Goal: Task Accomplishment & Management: Manage account settings

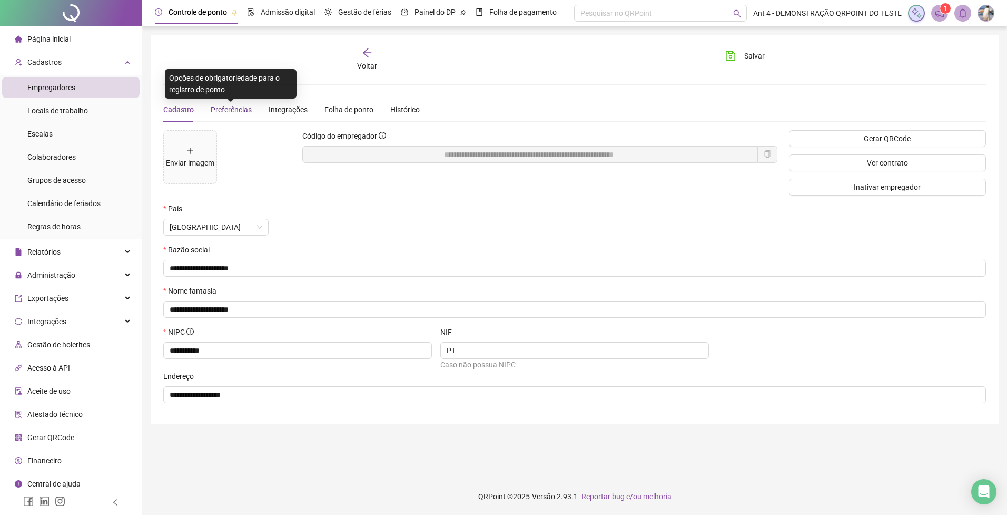
click at [222, 109] on span "Preferências" at bounding box center [231, 109] width 41 height 8
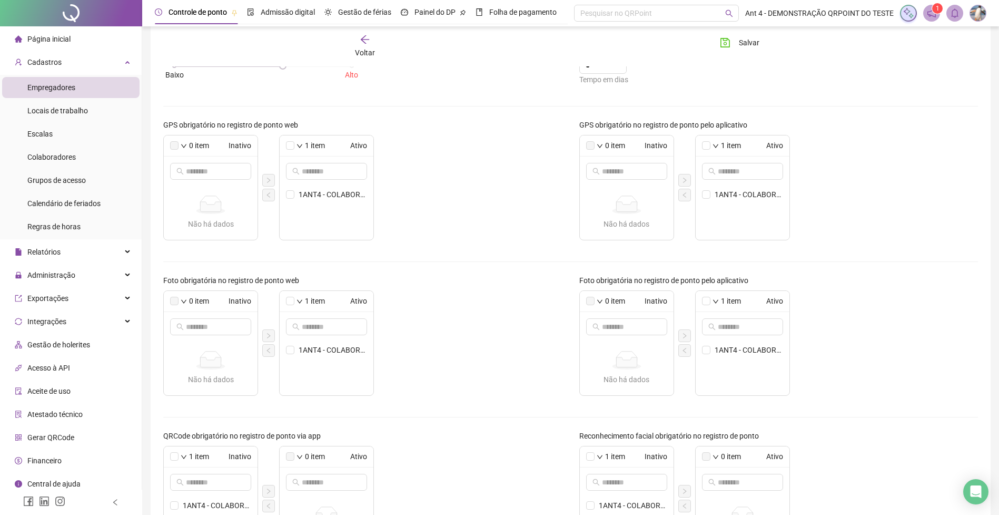
scroll to position [190, 0]
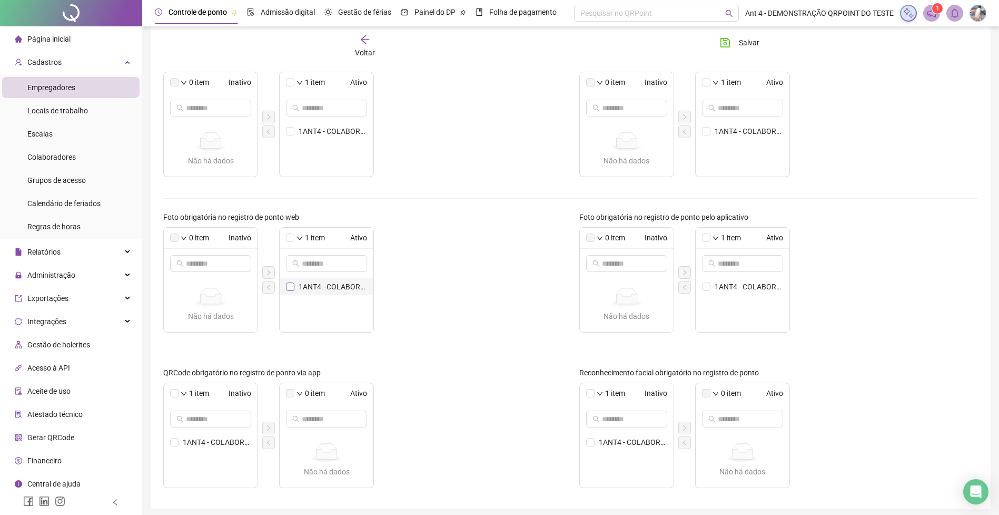
click at [294, 287] on span at bounding box center [290, 286] width 8 height 8
click at [270, 291] on button "button" at bounding box center [268, 287] width 13 height 13
click at [680, 290] on button "button" at bounding box center [684, 287] width 13 height 13
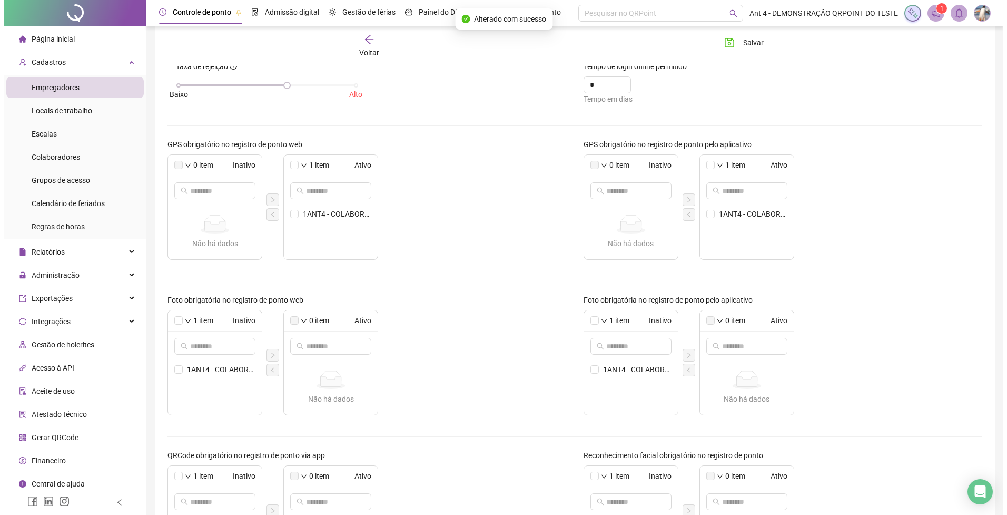
scroll to position [0, 0]
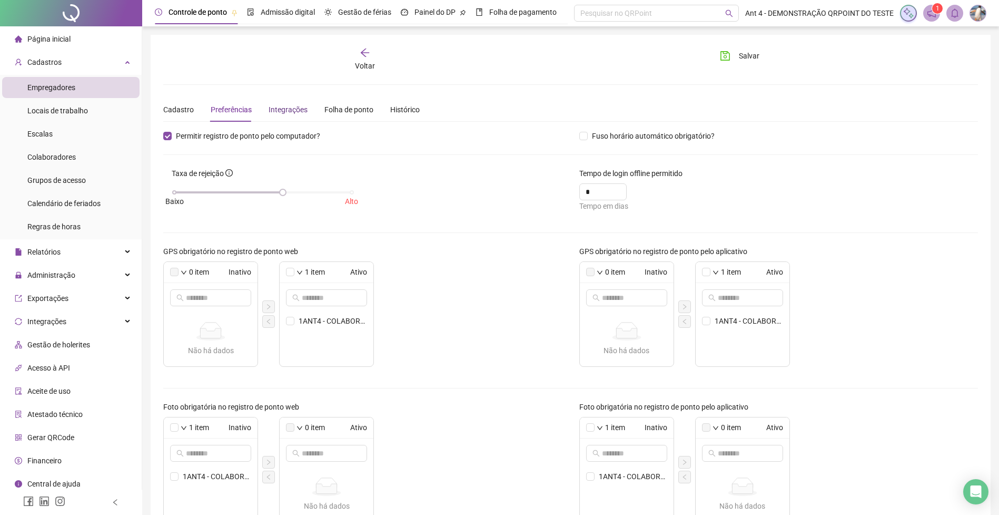
click at [278, 111] on div "Integrações" at bounding box center [288, 110] width 39 height 12
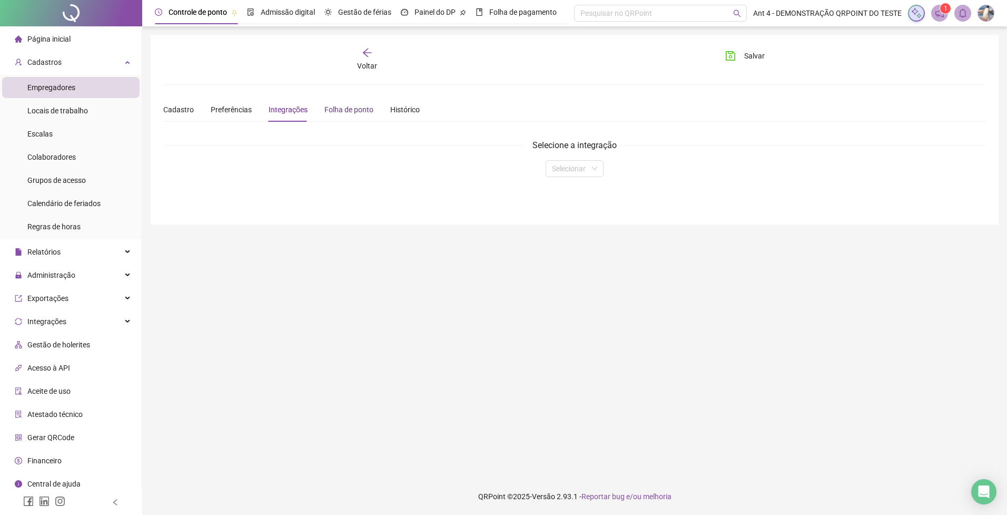
click at [342, 111] on div "Folha de ponto" at bounding box center [348, 110] width 49 height 12
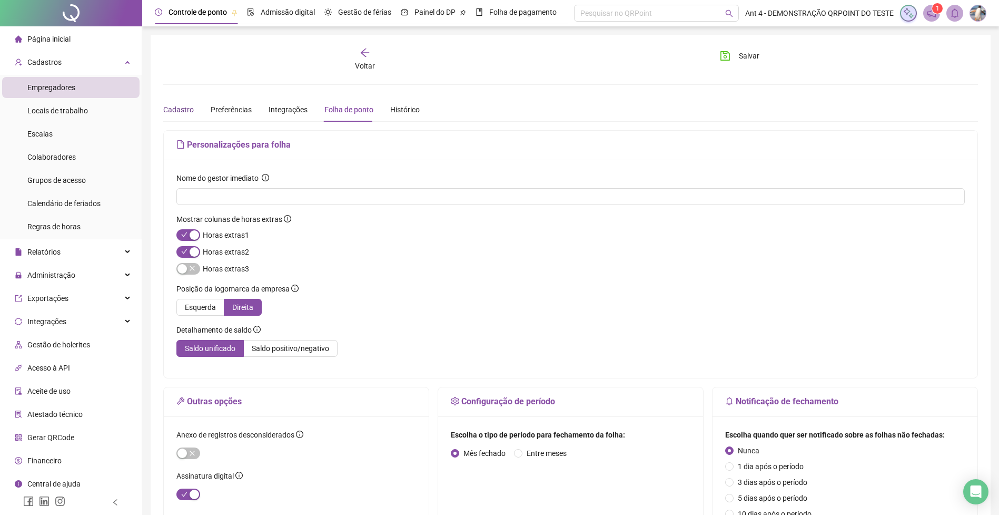
click at [177, 108] on div "Cadastro" at bounding box center [178, 110] width 31 height 12
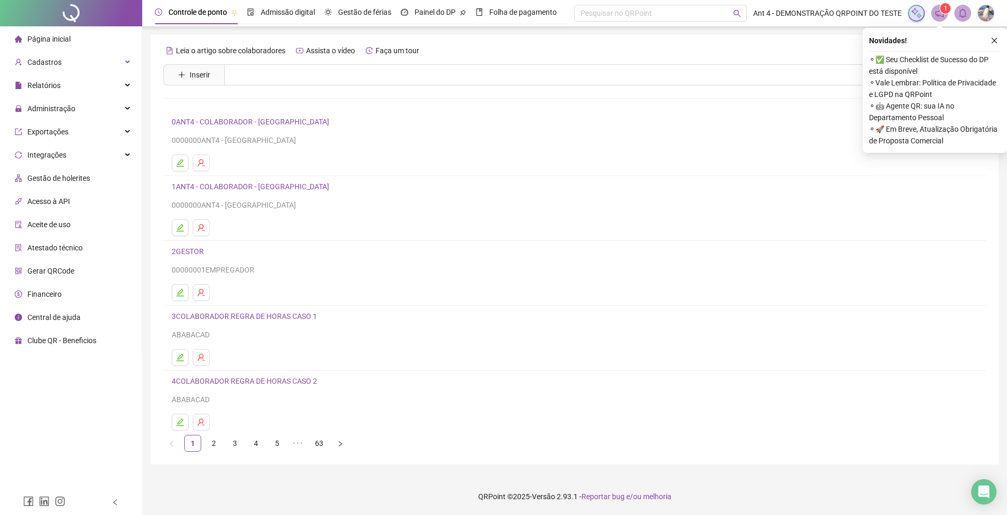
click at [241, 121] on link "0ANT4 - COLABORADOR - [GEOGRAPHIC_DATA]" at bounding box center [252, 121] width 161 height 8
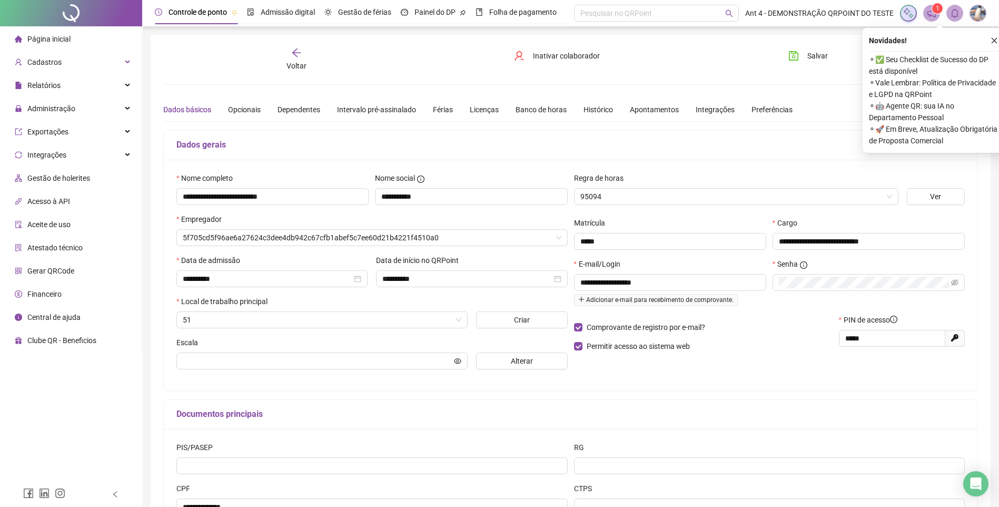
type input "**********"
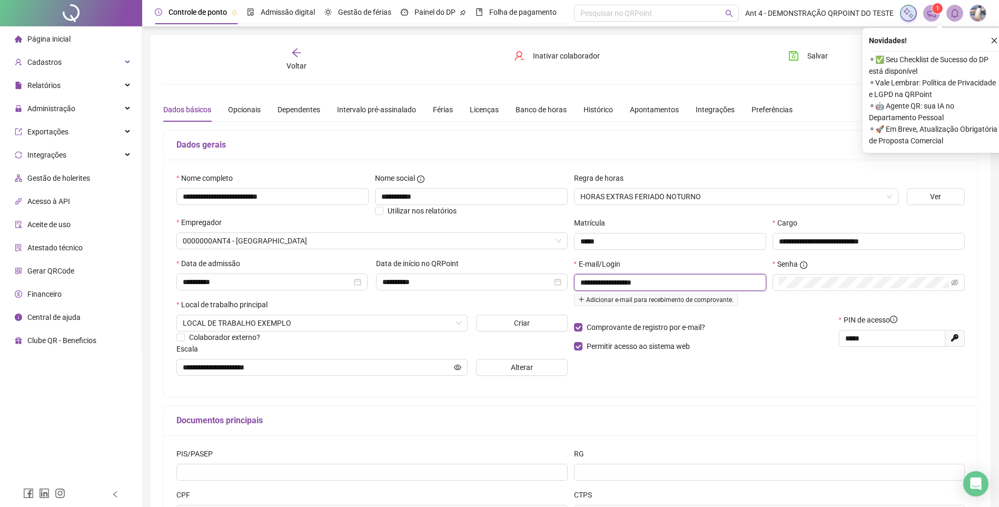
click at [679, 283] on input "**********" at bounding box center [668, 283] width 177 height 12
click at [288, 62] on span "Voltar" at bounding box center [297, 66] width 20 height 8
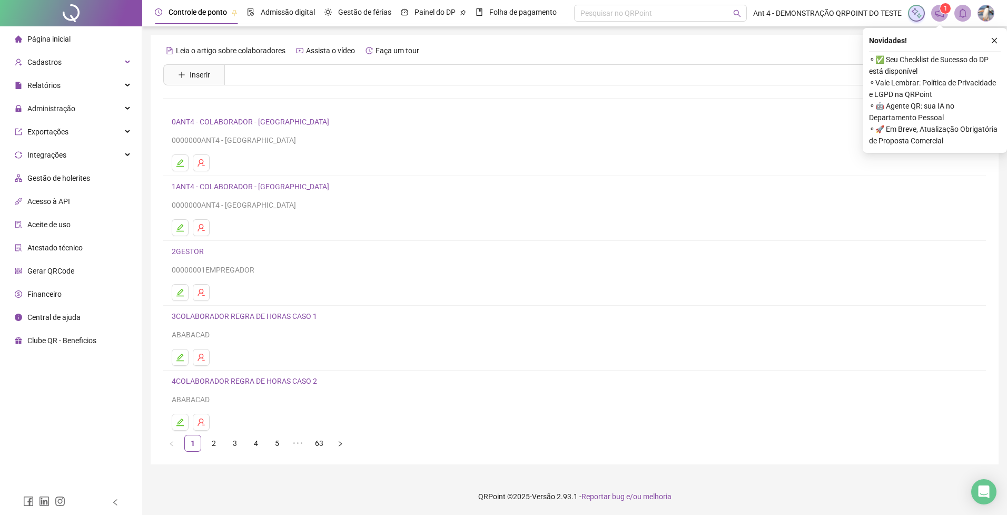
click at [192, 252] on link "2GESTOR" at bounding box center [189, 251] width 35 height 8
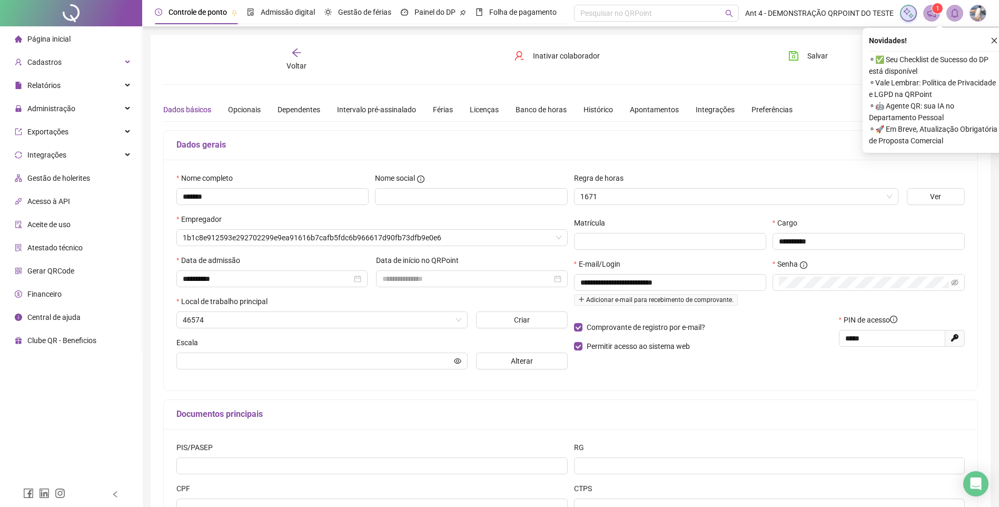
type input "**********"
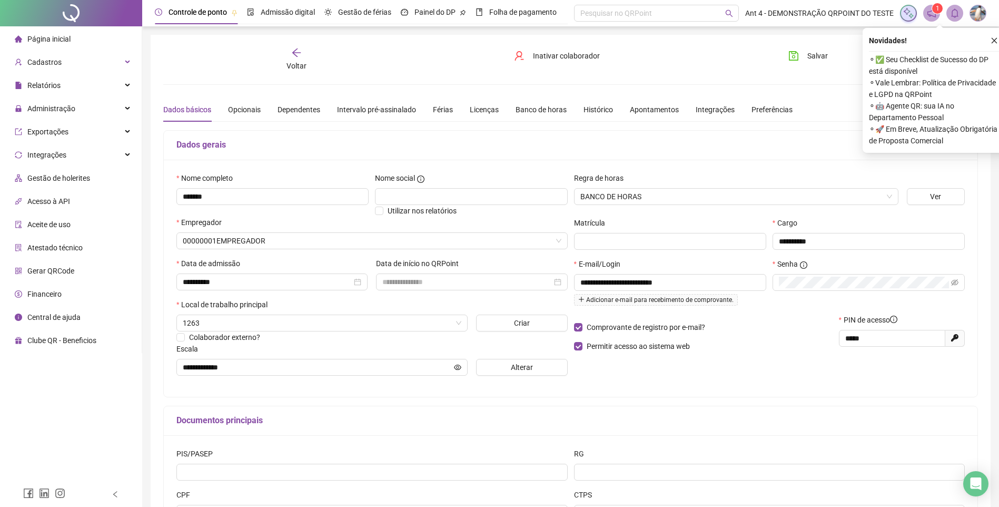
click at [299, 54] on icon "arrow-left" at bounding box center [296, 52] width 11 height 11
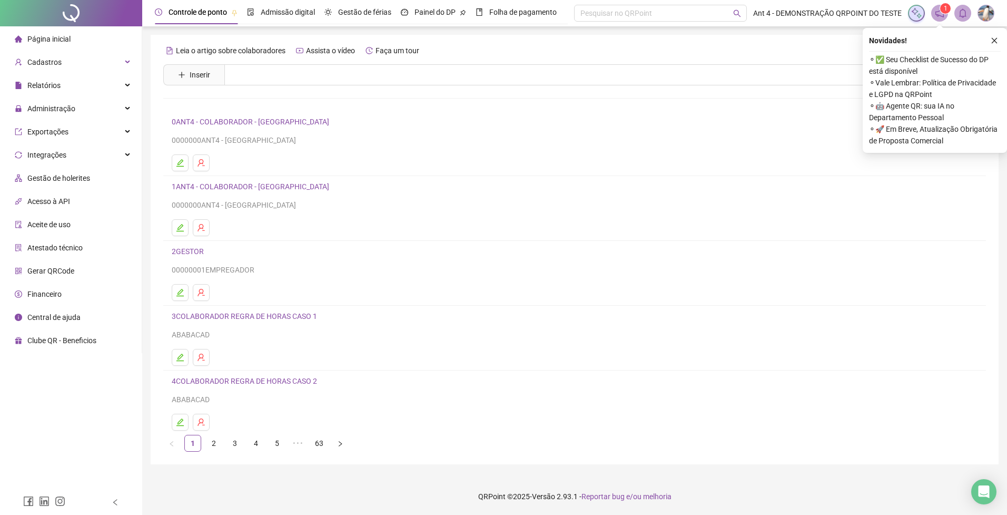
click at [254, 123] on link "0ANT4 - COLABORADOR - [GEOGRAPHIC_DATA]" at bounding box center [252, 121] width 161 height 8
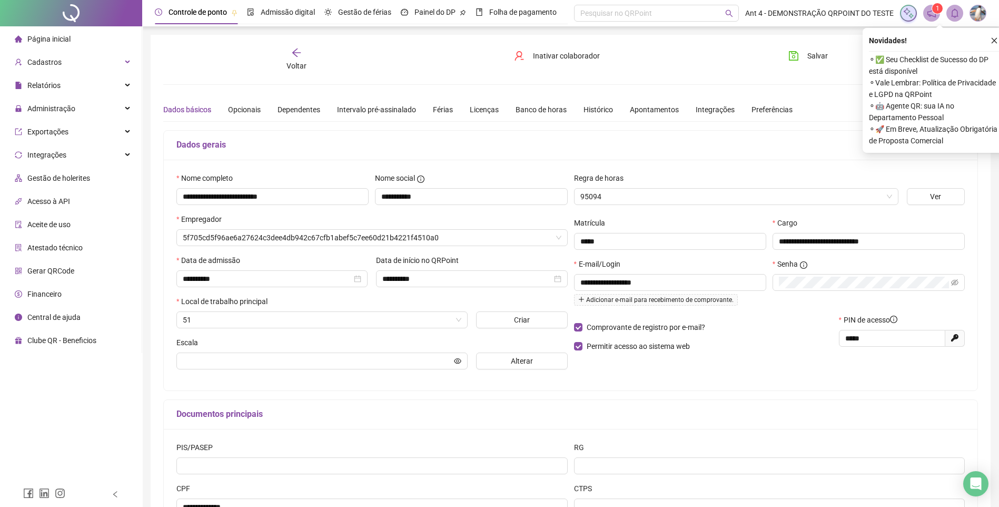
type input "**********"
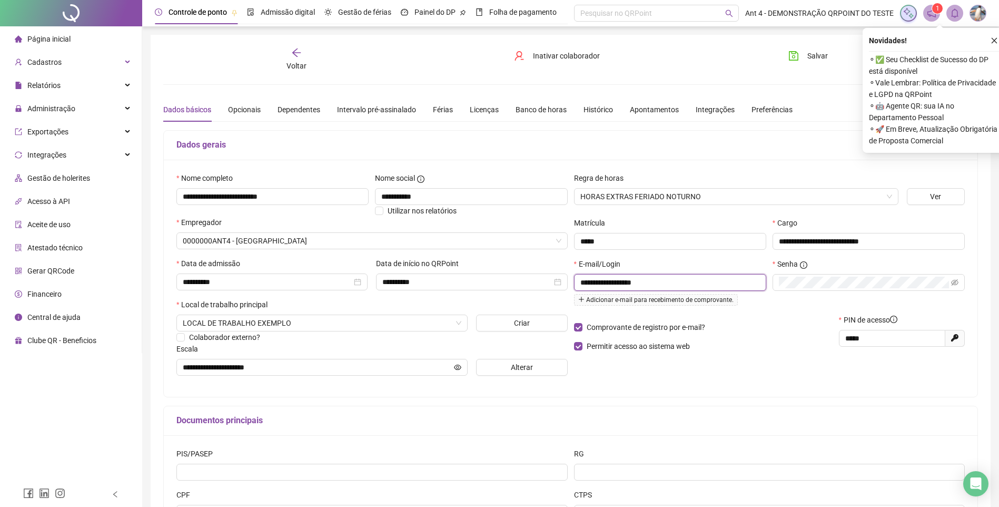
click at [672, 284] on input "**********" at bounding box center [668, 283] width 177 height 12
click at [991, 40] on icon "close" at bounding box center [994, 40] width 7 height 7
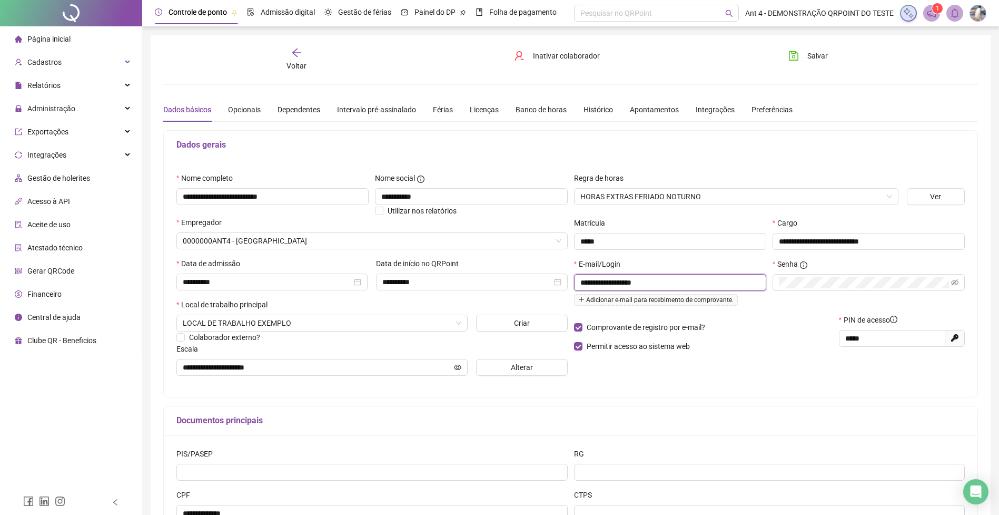
click at [674, 287] on input "**********" at bounding box center [668, 283] width 177 height 12
drag, startPoint x: 931, startPoint y: 80, endPoint x: 946, endPoint y: 56, distance: 28.2
click at [931, 79] on div "**********" at bounding box center [570, 295] width 815 height 496
click at [980, 14] on img at bounding box center [978, 13] width 16 height 16
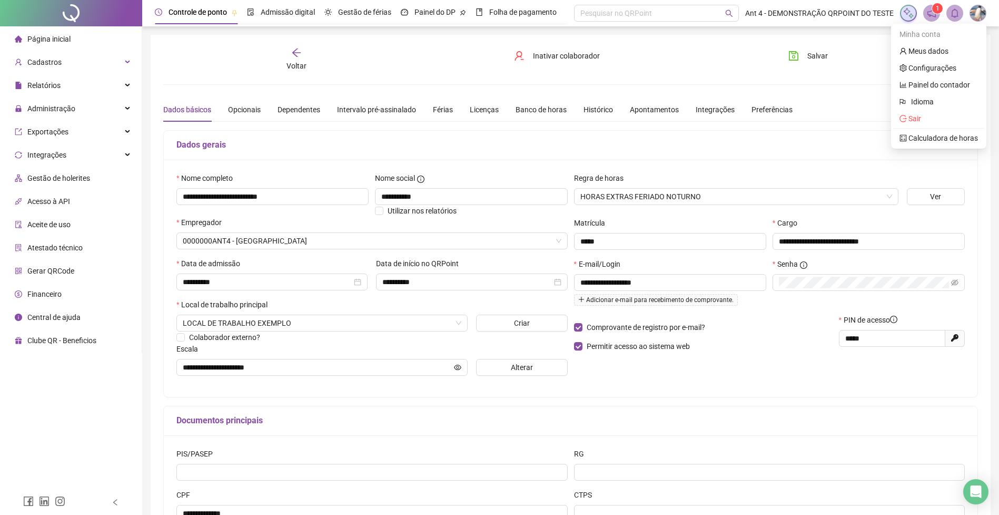
click at [859, 47] on div "Salvar" at bounding box center [844, 59] width 137 height 24
click at [693, 145] on h5 "Dados gerais" at bounding box center [570, 145] width 788 height 13
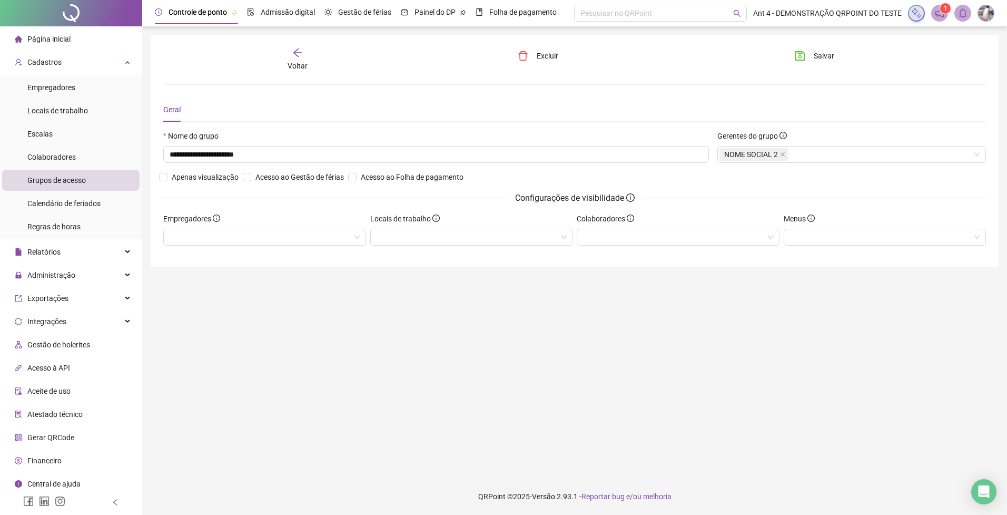
click at [296, 62] on span "Voltar" at bounding box center [298, 66] width 20 height 8
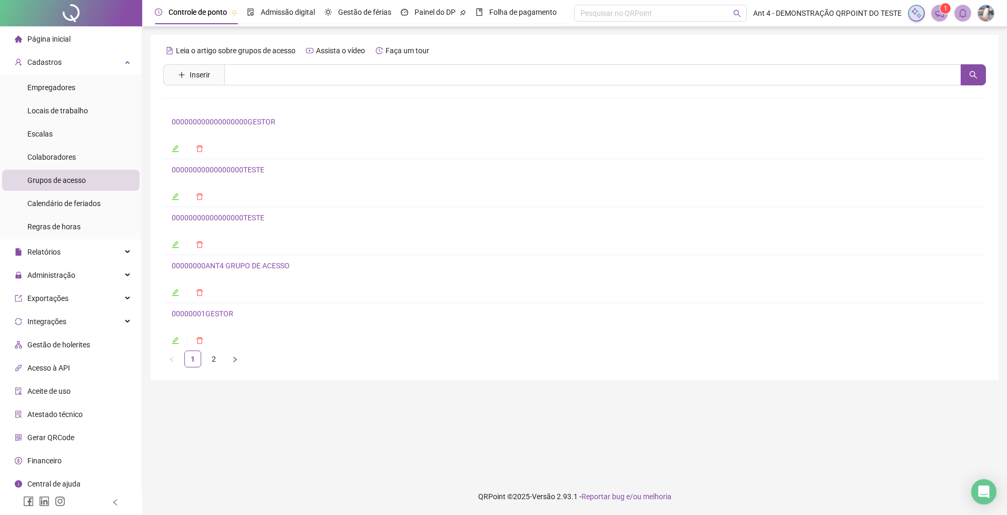
click at [228, 172] on link "00000000000000000TESTE" at bounding box center [218, 169] width 93 height 8
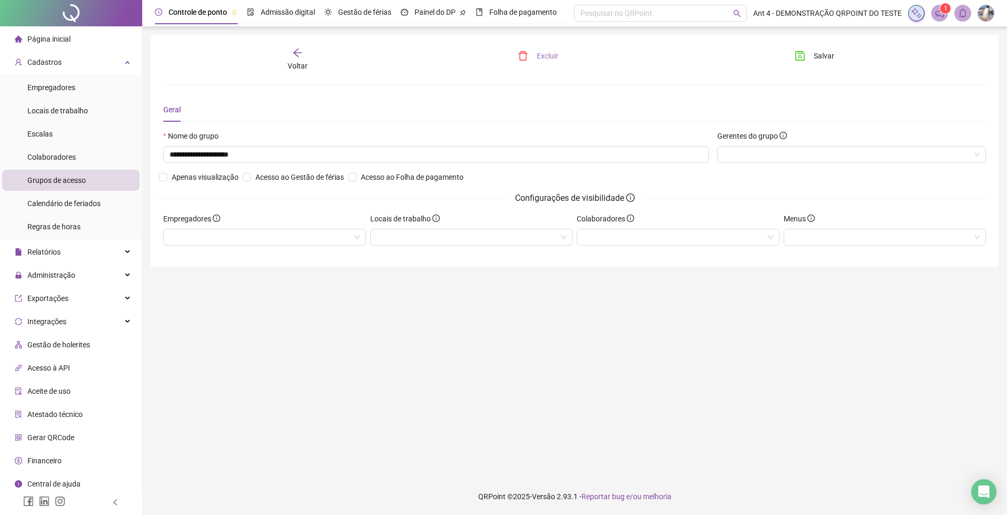
click at [555, 53] on span "Excluir" at bounding box center [548, 56] width 22 height 12
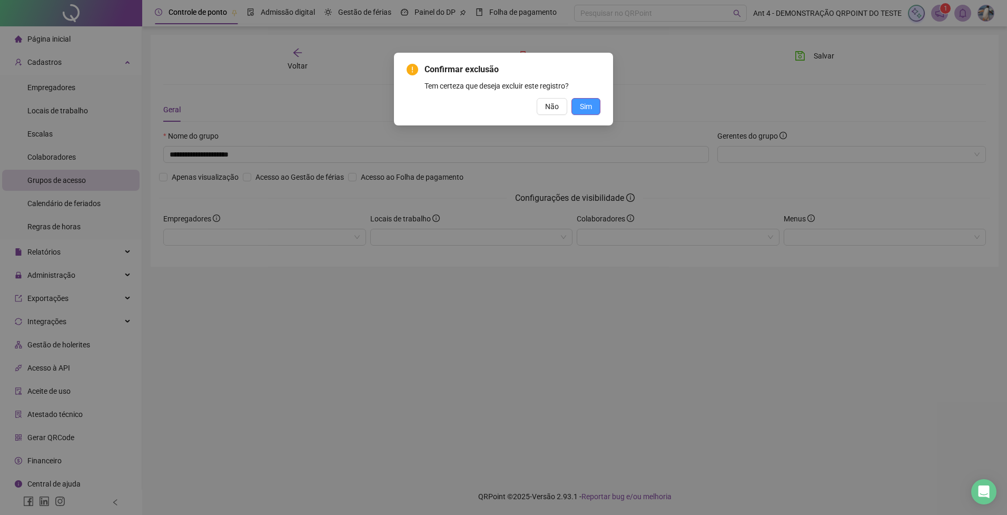
click at [593, 105] on button "Sim" at bounding box center [585, 106] width 29 height 17
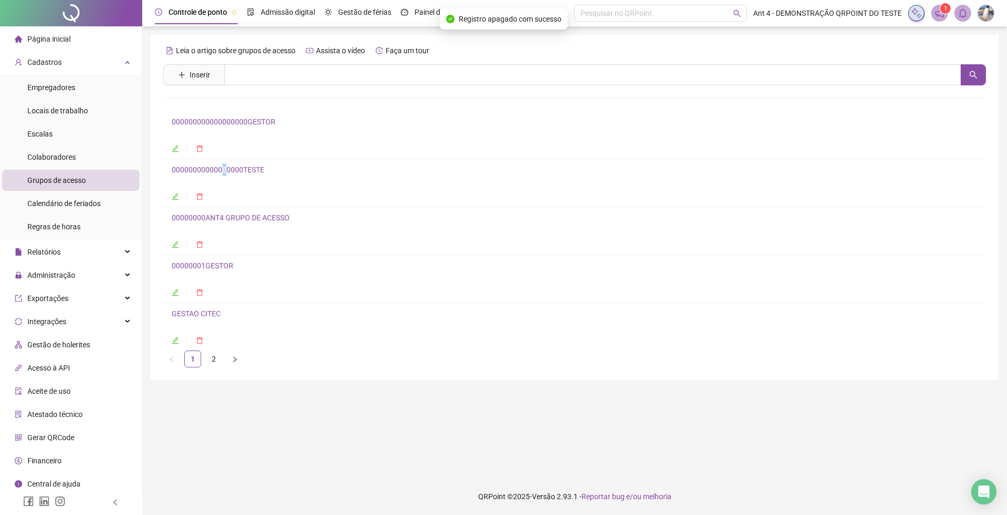
click at [224, 165] on h4 "00000000000000000TESTE" at bounding box center [575, 169] width 806 height 13
click at [238, 172] on link "00000000000000000TESTE" at bounding box center [218, 169] width 93 height 8
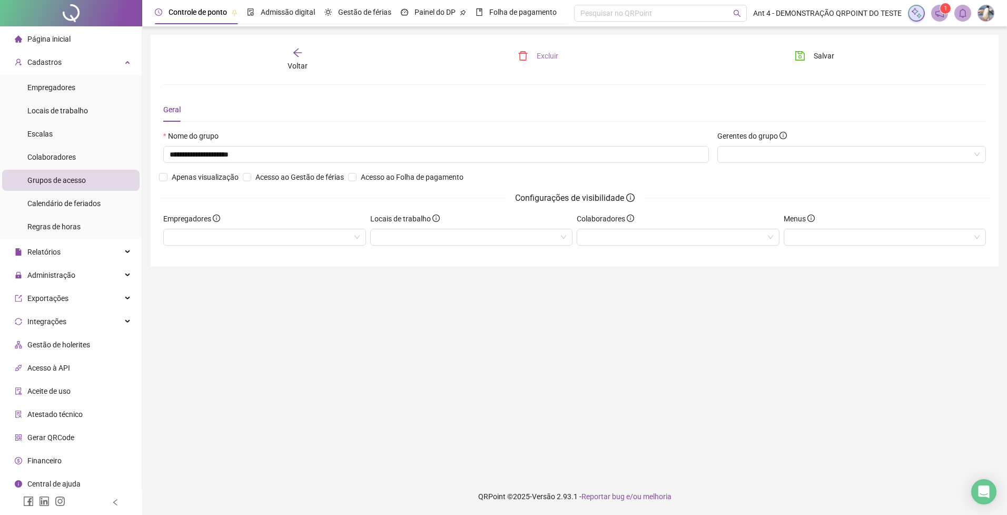
click at [534, 53] on button "Excluir" at bounding box center [538, 55] width 56 height 17
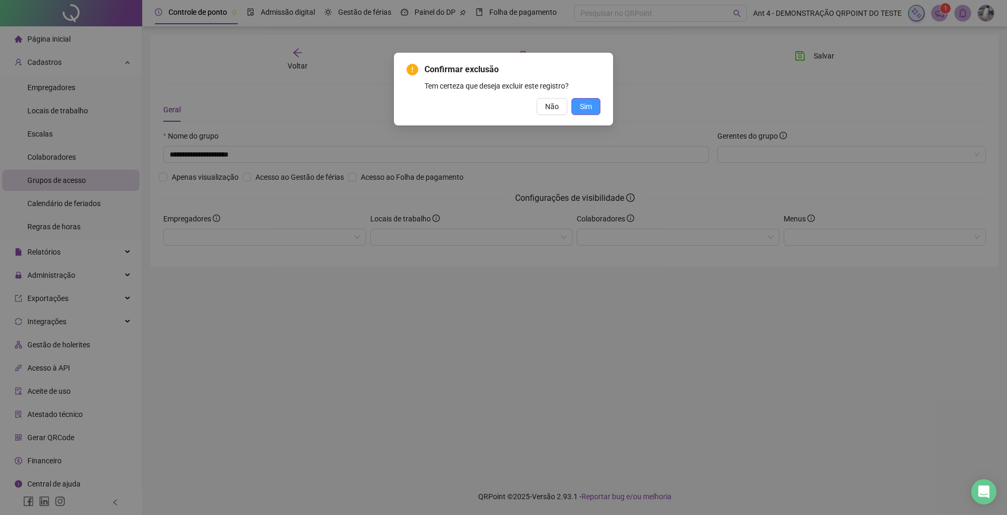
click at [575, 105] on button "Sim" at bounding box center [585, 106] width 29 height 17
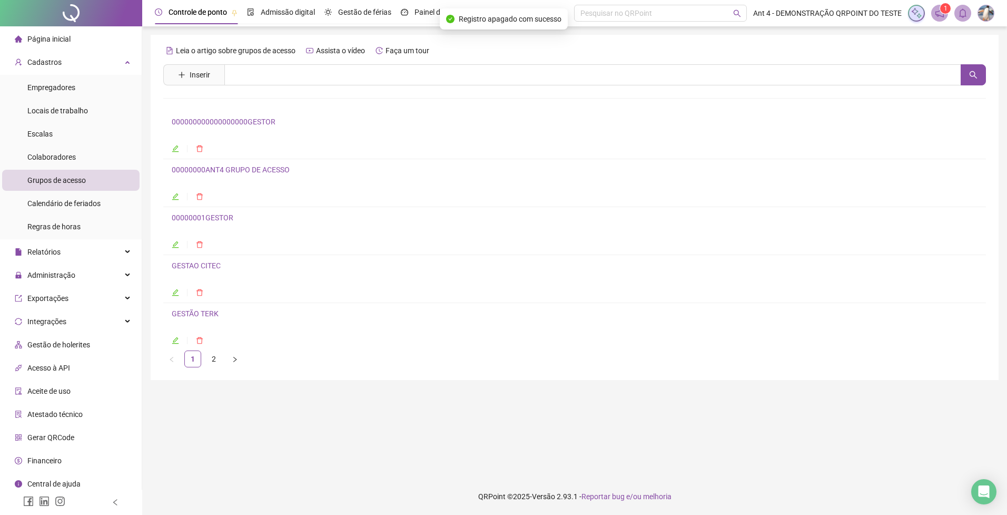
click at [225, 167] on link "00000000ANT4 GRUPO DE ACESSO" at bounding box center [231, 169] width 118 height 8
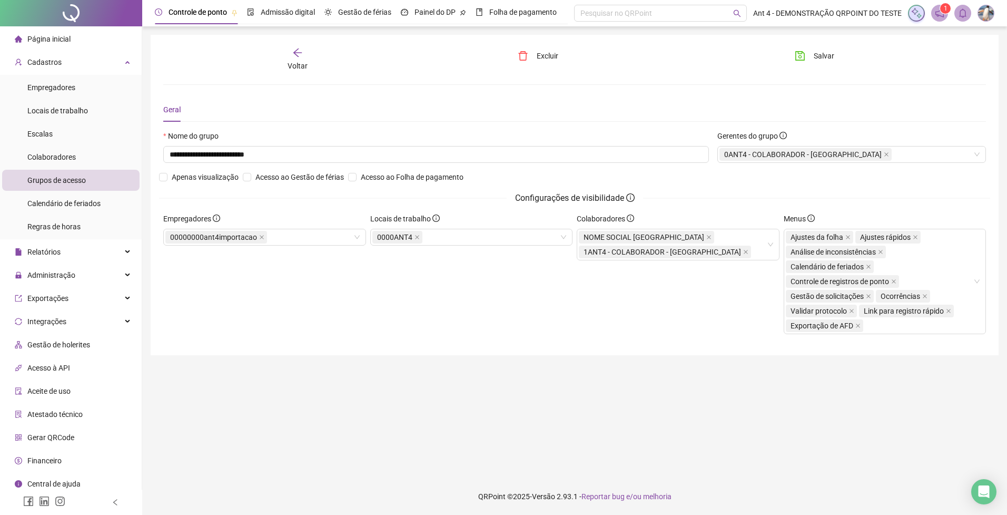
click at [463, 93] on div "**********" at bounding box center [574, 194] width 823 height 295
click at [406, 96] on div "**********" at bounding box center [574, 194] width 823 height 295
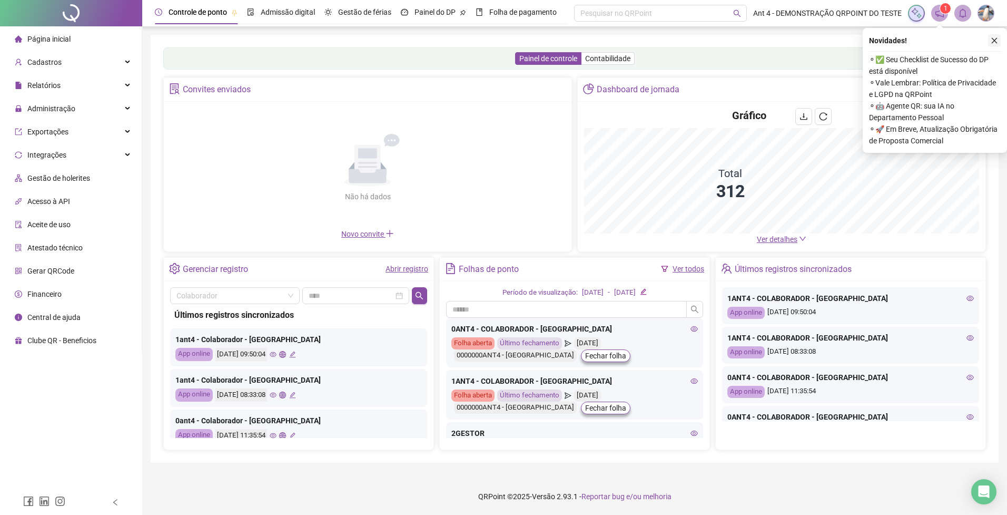
click at [994, 44] on icon "close" at bounding box center [994, 40] width 7 height 7
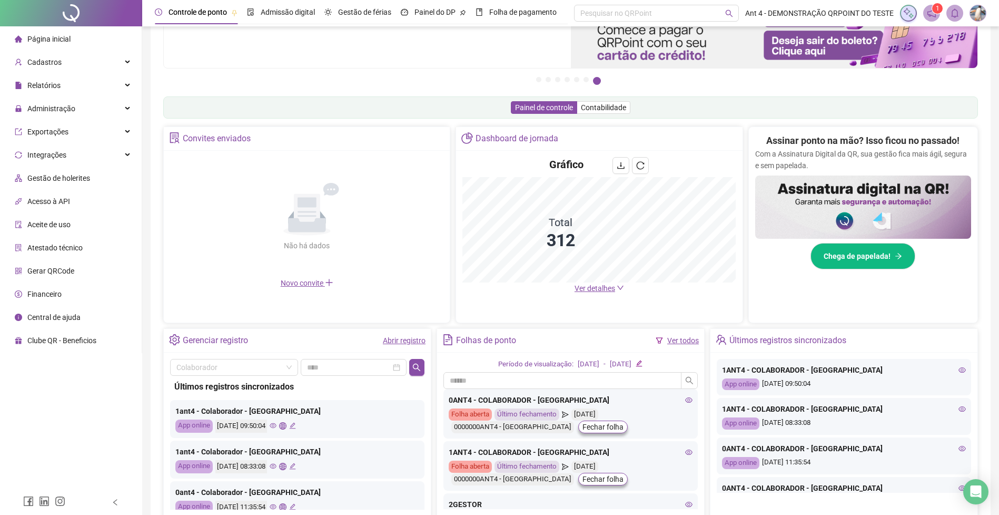
scroll to position [171, 0]
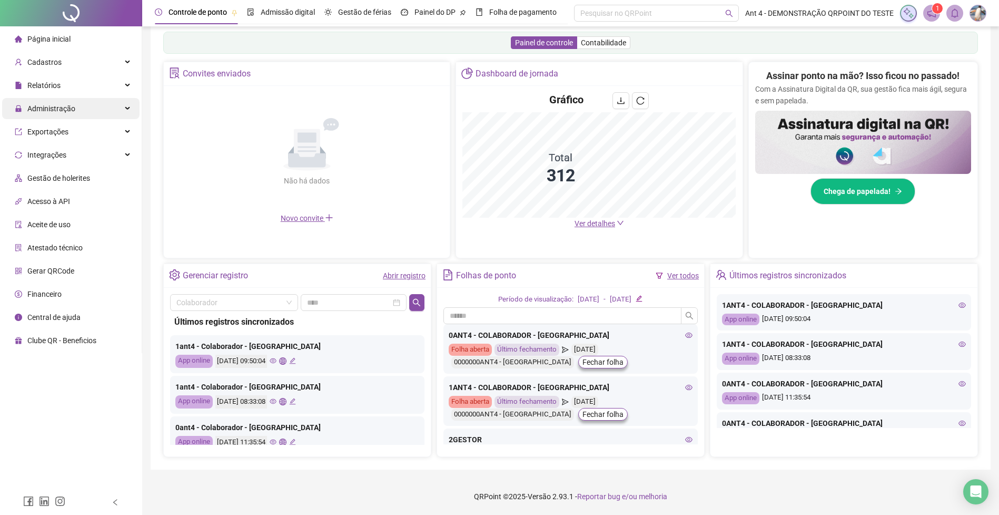
click at [64, 111] on span "Administração" at bounding box center [51, 108] width 48 height 8
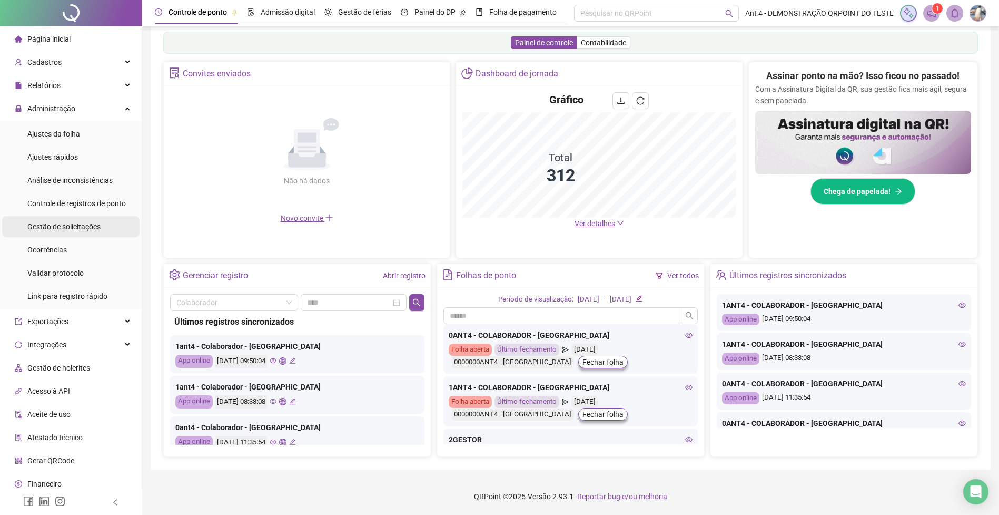
click at [62, 227] on span "Gestão de solicitações" at bounding box center [63, 226] width 73 height 8
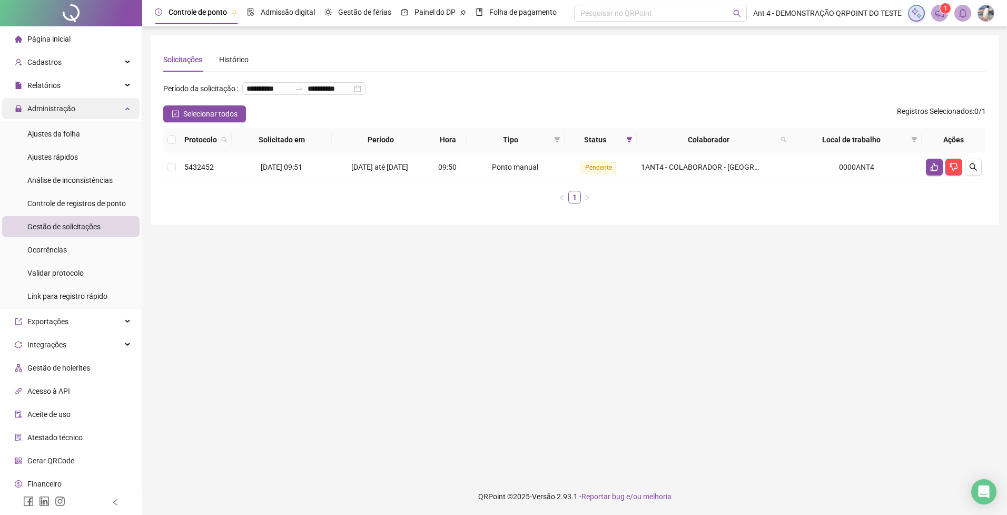
click at [70, 111] on span "Administração" at bounding box center [51, 108] width 48 height 8
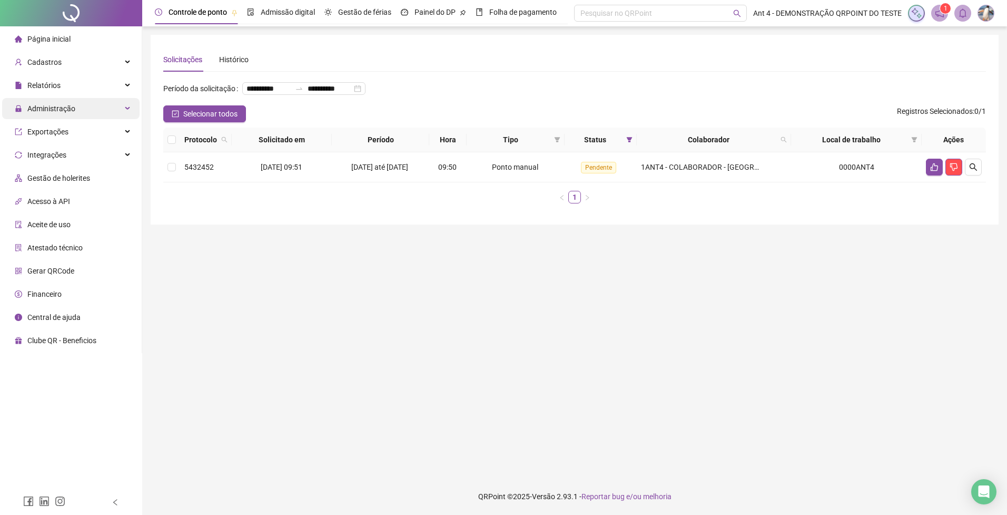
click at [58, 110] on span "Administração" at bounding box center [51, 108] width 48 height 8
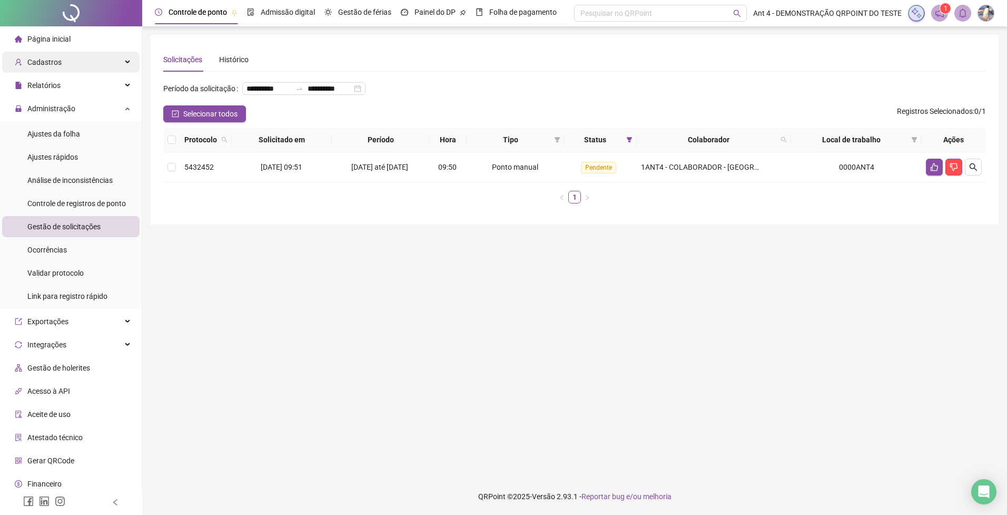
click at [64, 47] on div "Página inicial" at bounding box center [43, 38] width 56 height 21
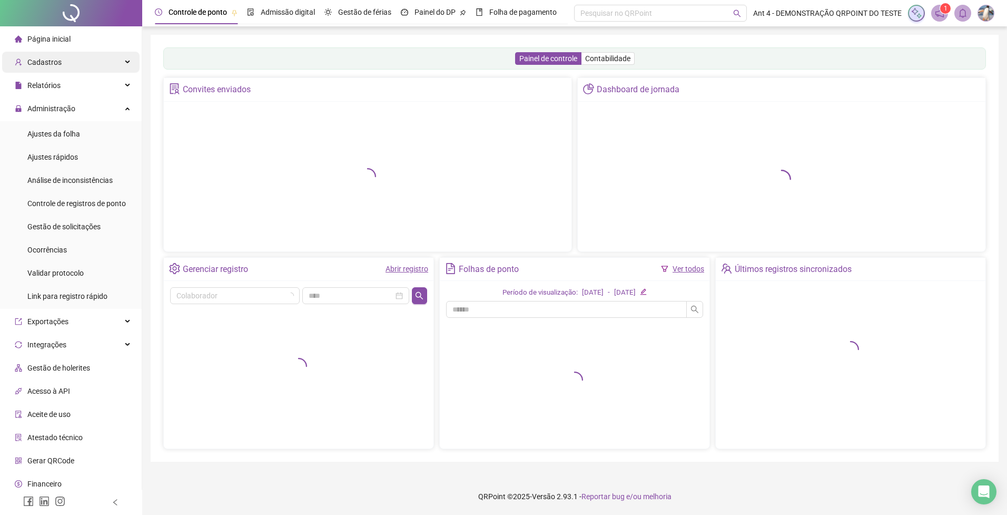
click at [62, 58] on div "Cadastros" at bounding box center [70, 62] width 137 height 21
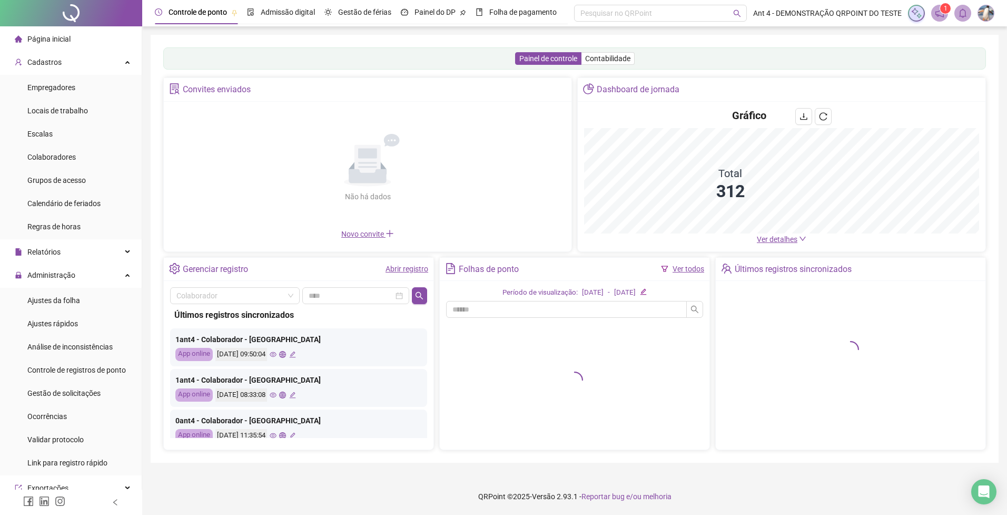
click at [63, 41] on span "Página inicial" at bounding box center [48, 39] width 43 height 8
